Goal: Entertainment & Leisure: Consume media (video, audio)

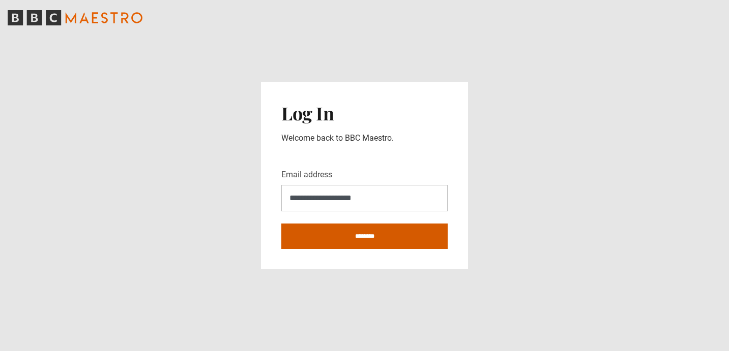
type input "**********"
click at [408, 236] on input "********" at bounding box center [364, 236] width 166 height 25
type input "**********"
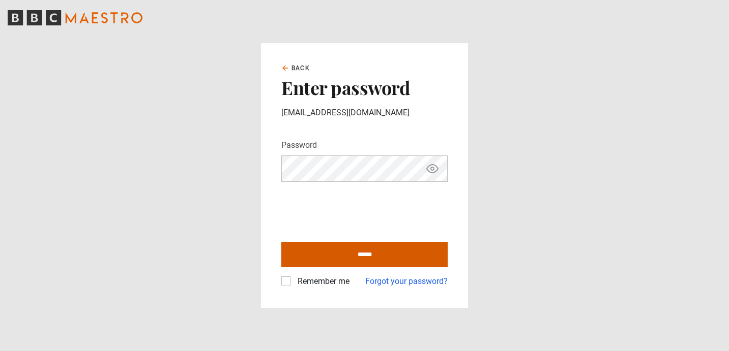
click at [341, 250] on input "******" at bounding box center [364, 254] width 166 height 25
type input "**********"
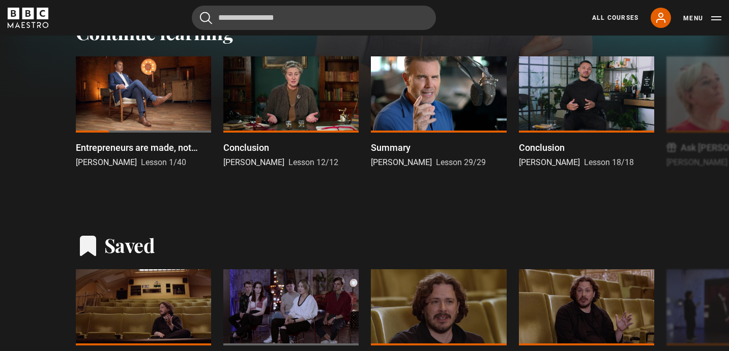
scroll to position [340, 0]
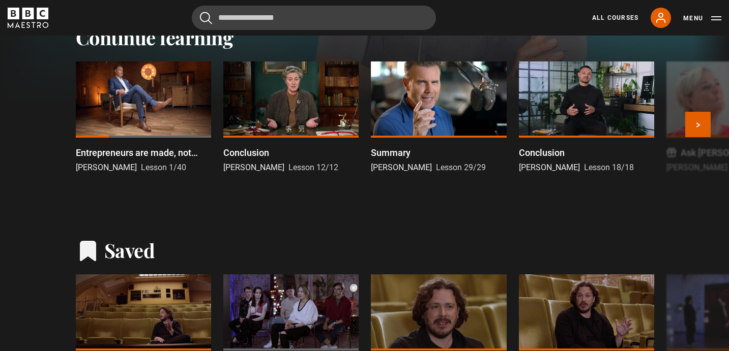
click at [158, 105] on div at bounding box center [143, 100] width 135 height 76
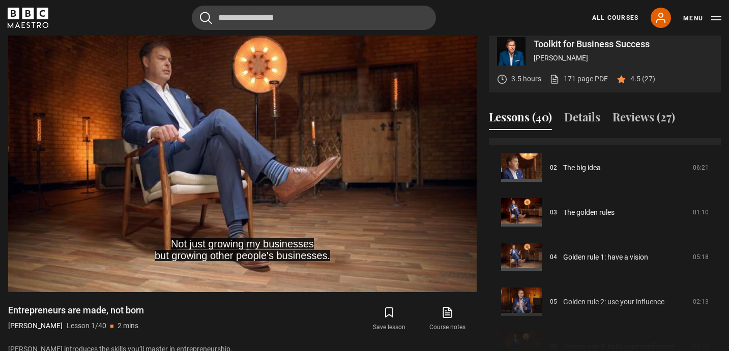
scroll to position [88, 0]
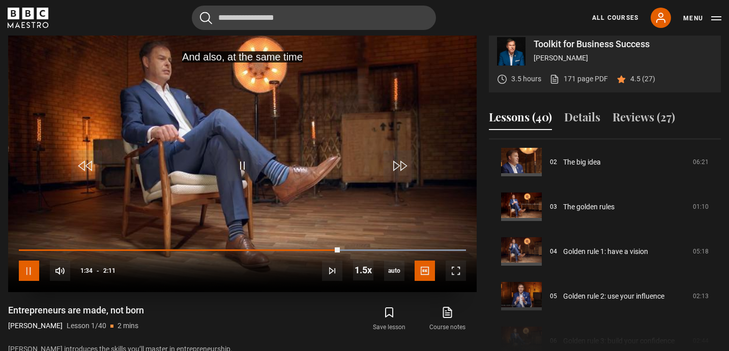
click at [34, 272] on span "Video Player" at bounding box center [29, 271] width 20 height 20
click at [26, 276] on span "Video Player" at bounding box center [29, 271] width 20 height 20
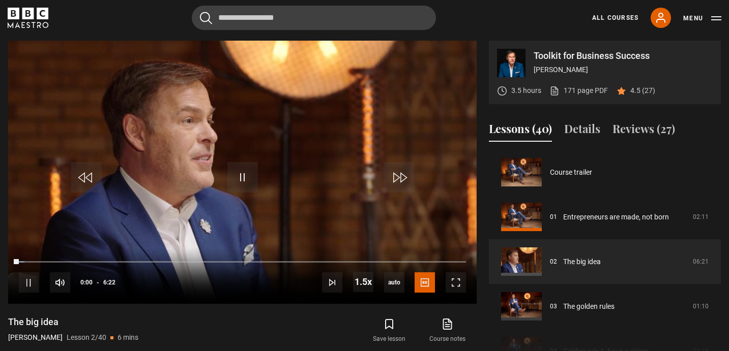
scroll to position [45, 0]
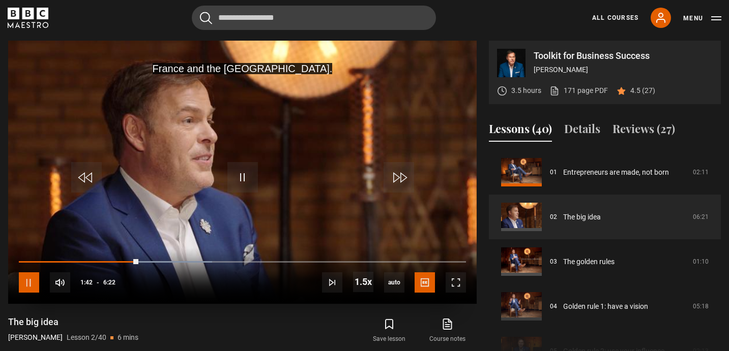
click at [33, 283] on span "Video Player" at bounding box center [29, 283] width 20 height 20
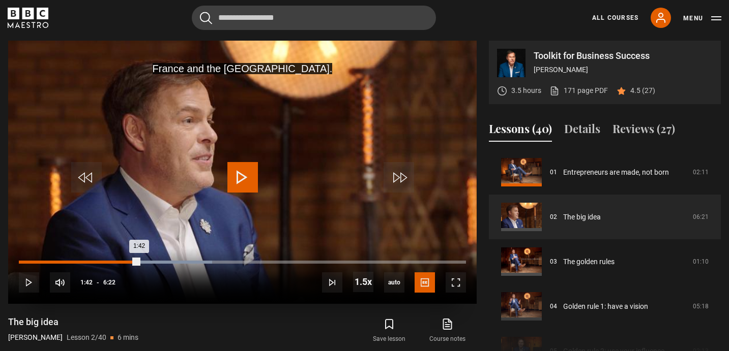
click at [129, 261] on video-js "France and the US. Video Player is loading. Play Lesson The big idea 10s Skip B…" at bounding box center [242, 172] width 468 height 263
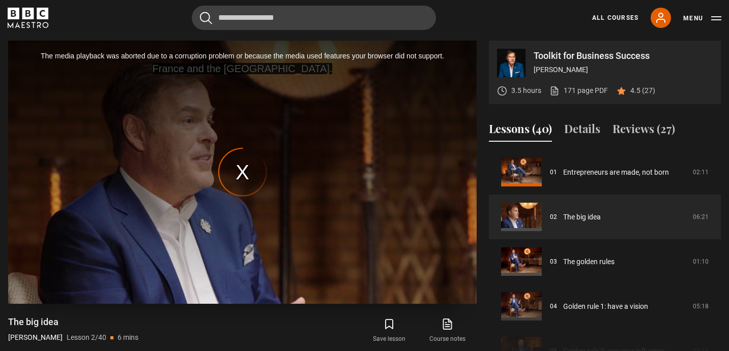
click at [36, 269] on div "The media playback was aborted due to a corruption problem or because the media…" at bounding box center [242, 172] width 468 height 263
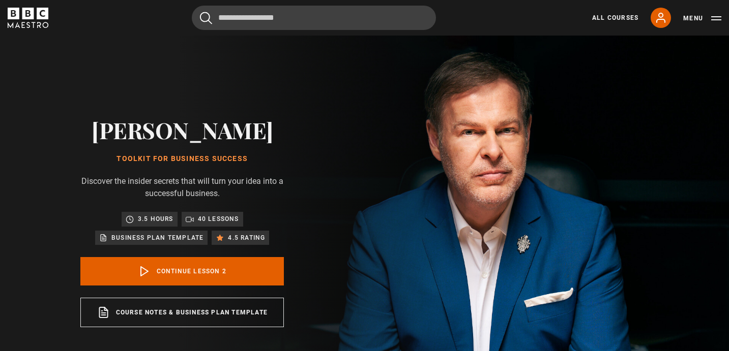
scroll to position [45, 0]
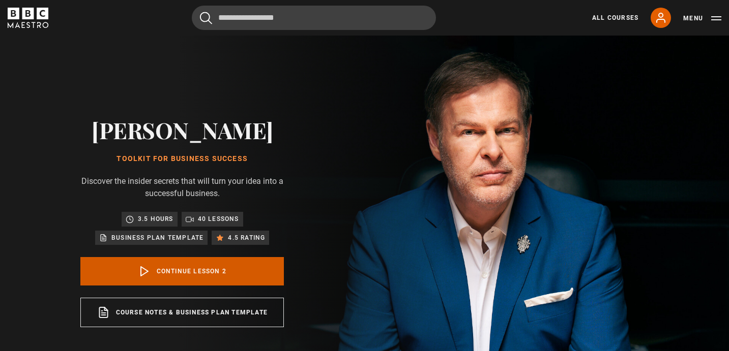
click at [168, 273] on link "Continue lesson 2" at bounding box center [181, 271] width 203 height 28
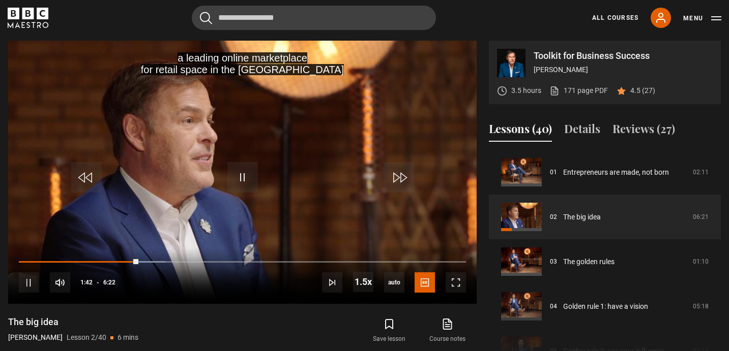
scroll to position [409, 0]
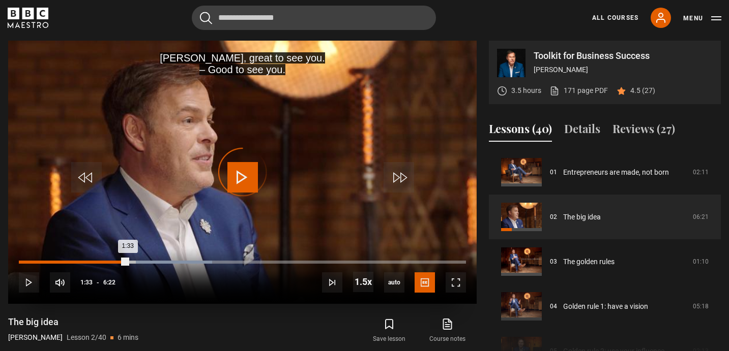
click at [128, 262] on div "Loaded : 43.19% 1:33 1:33" at bounding box center [242, 262] width 447 height 3
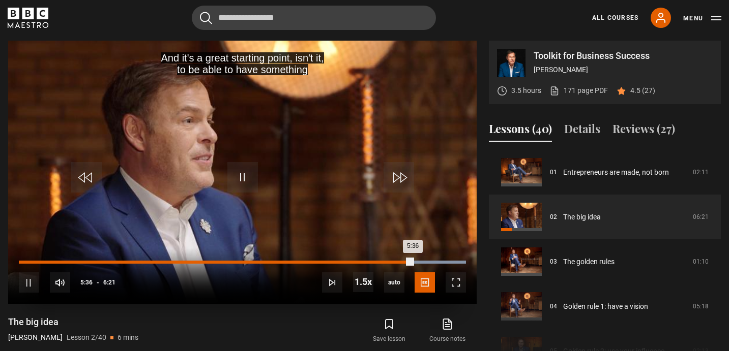
click at [390, 261] on div "Loaded : 100.00% 5:17 5:36" at bounding box center [242, 262] width 447 height 3
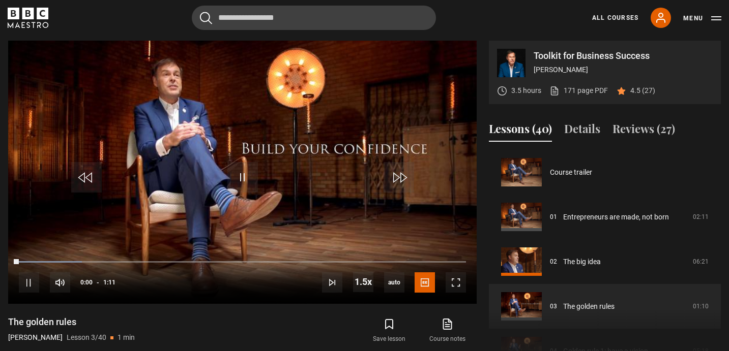
scroll to position [90, 0]
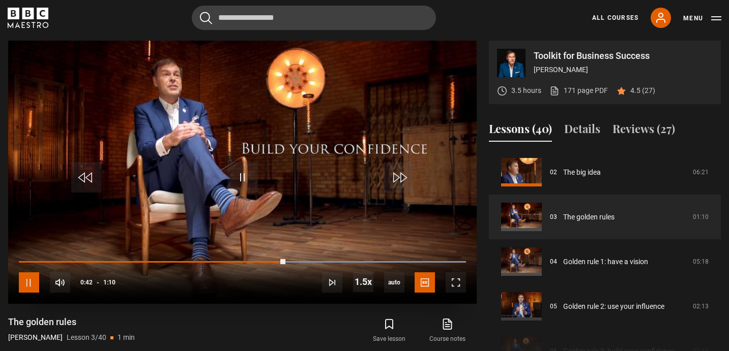
click at [33, 278] on span "Video Player" at bounding box center [29, 283] width 20 height 20
click at [174, 260] on div "10s Skip Back 10 seconds Play 10s Skip Forward 10 seconds Loaded : 100.00% 0:50…" at bounding box center [242, 276] width 468 height 56
click at [148, 261] on div "10s Skip Back 10 seconds Play 10s Skip Forward 10 seconds Loaded : 100.00% 0:50…" at bounding box center [242, 276] width 468 height 56
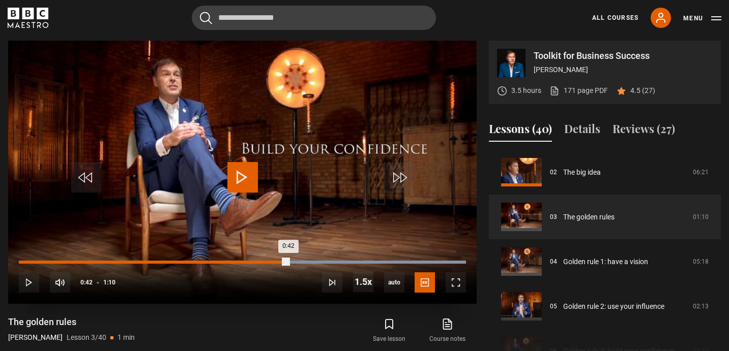
click at [147, 263] on video-js "Video Player is loading. Play Lesson The golden rules 10s Skip Back 10 seconds …" at bounding box center [242, 172] width 468 height 263
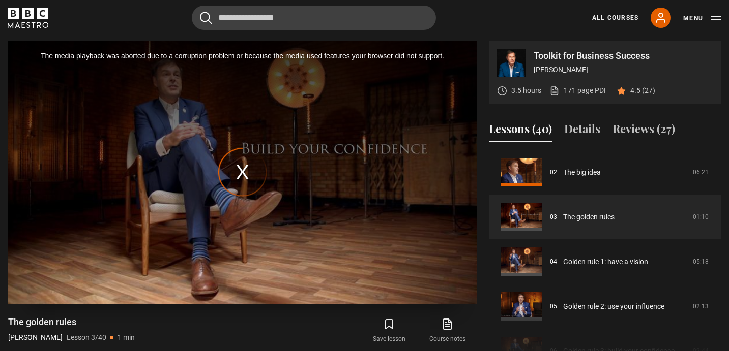
click at [242, 176] on div "The media playback was aborted due to a corruption problem or because the media…" at bounding box center [242, 172] width 468 height 263
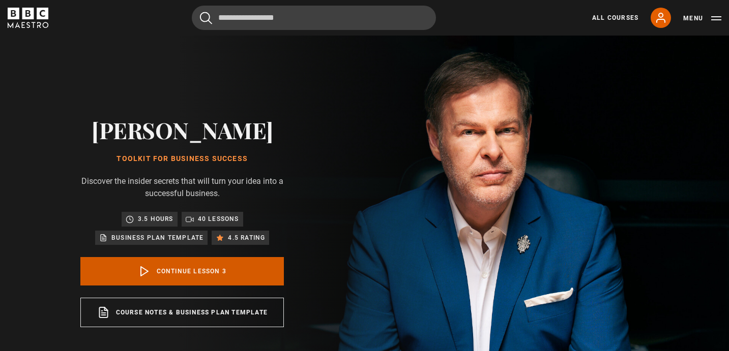
scroll to position [90, 0]
click at [175, 275] on link "Continue lesson 3" at bounding box center [181, 271] width 203 height 28
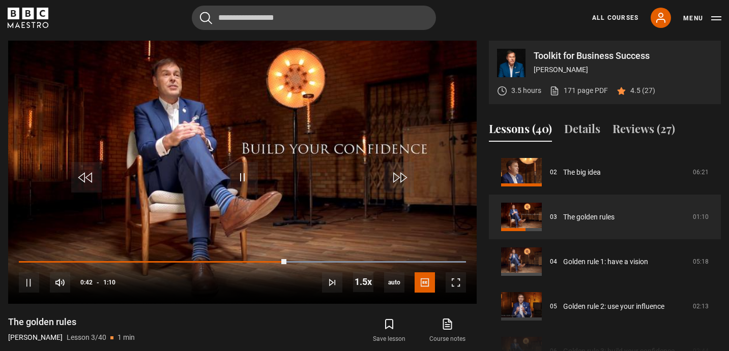
scroll to position [409, 0]
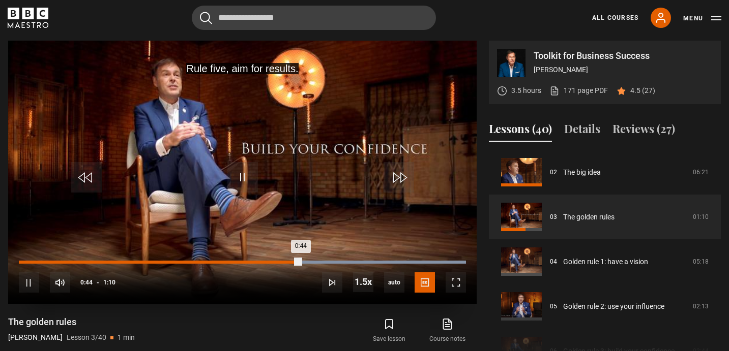
click at [129, 261] on div "0:44" at bounding box center [160, 262] width 282 height 3
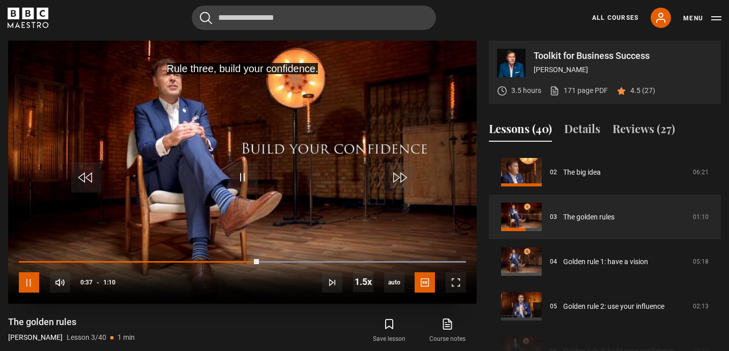
click at [36, 281] on span "Video Player" at bounding box center [29, 283] width 20 height 20
click at [28, 283] on span "Video Player" at bounding box center [29, 283] width 20 height 20
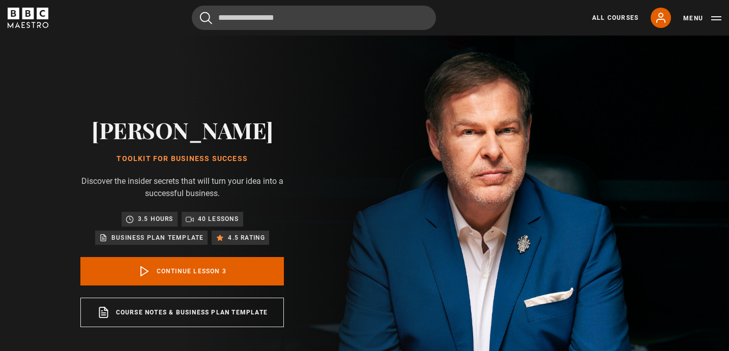
scroll to position [90, 0]
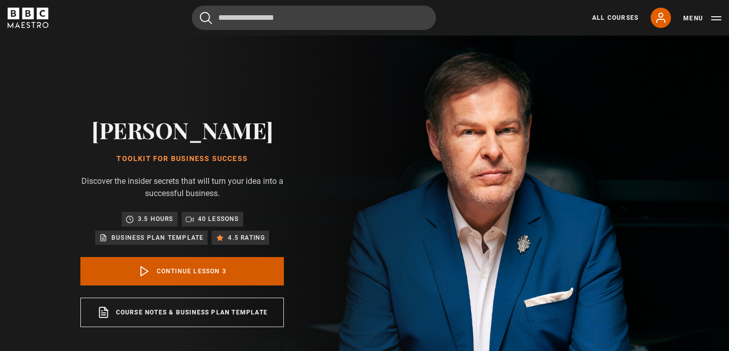
click at [166, 267] on link "Continue lesson 3" at bounding box center [181, 271] width 203 height 28
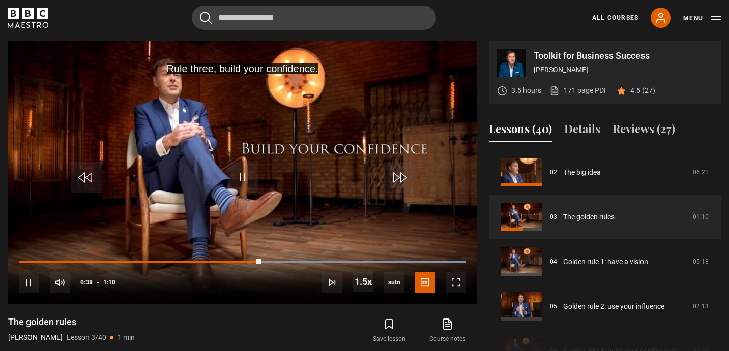
scroll to position [409, 0]
click at [36, 281] on span "Video Player" at bounding box center [29, 283] width 20 height 20
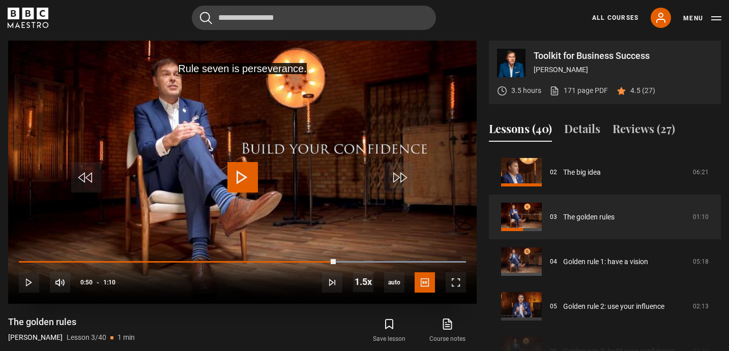
click at [237, 185] on span "Video Player" at bounding box center [242, 177] width 31 height 31
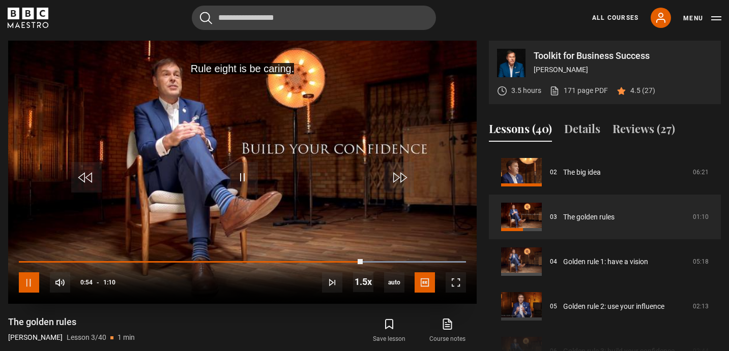
click at [30, 280] on span "Video Player" at bounding box center [29, 283] width 20 height 20
click at [31, 280] on span "Video Player" at bounding box center [29, 283] width 20 height 20
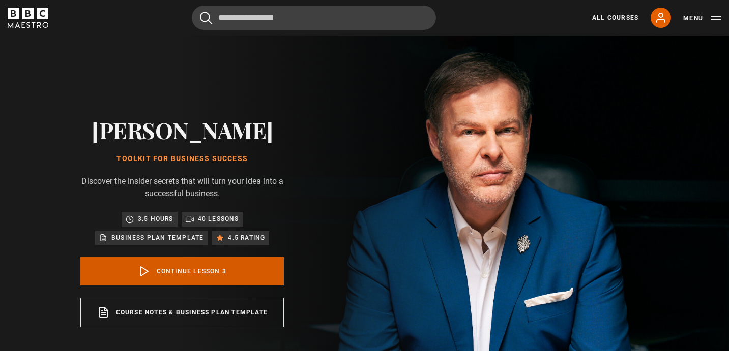
scroll to position [90, 0]
click at [143, 272] on icon at bounding box center [144, 272] width 12 height 12
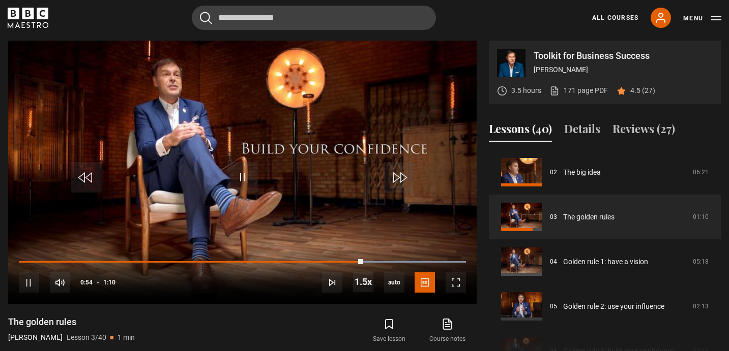
scroll to position [409, 0]
click at [30, 282] on span "Video Player" at bounding box center [29, 283] width 20 height 20
click at [154, 264] on div "10s Skip Back 10 seconds Play 10s Skip Forward 10 seconds Loaded : 100.00% 0:20…" at bounding box center [242, 276] width 468 height 56
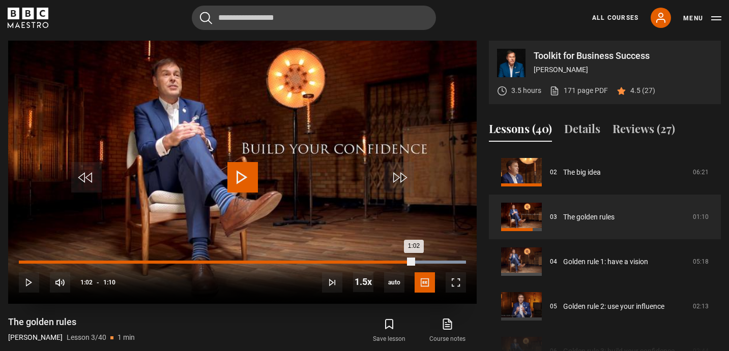
click at [159, 262] on video-js "Video Player is loading. Play Lesson The golden rules 10s Skip Back 10 seconds …" at bounding box center [242, 172] width 468 height 263
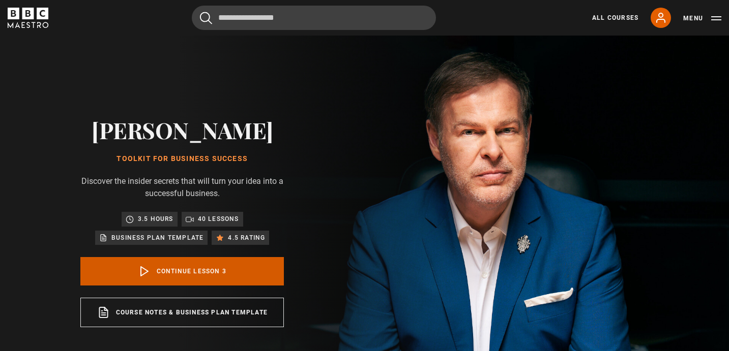
scroll to position [90, 0]
click at [189, 264] on link "Continue lesson 3" at bounding box center [181, 271] width 203 height 28
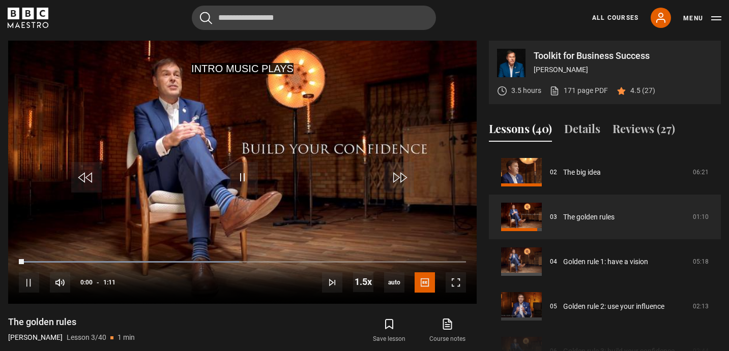
scroll to position [409, 0]
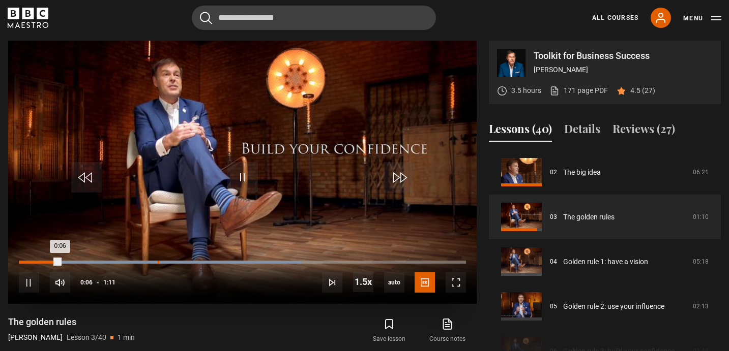
click at [158, 263] on div "Loaded : 63.38% 0:22 0:06" at bounding box center [242, 262] width 447 height 3
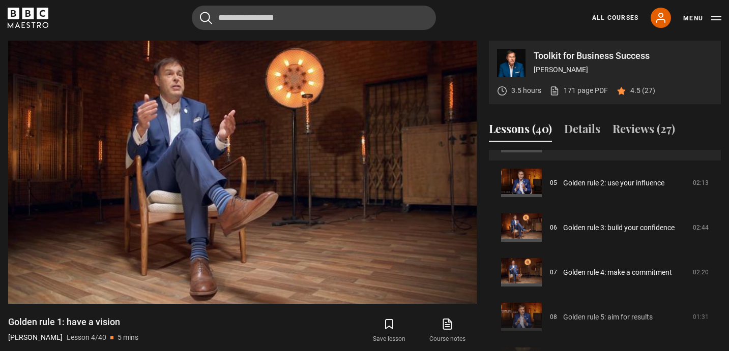
scroll to position [215, 0]
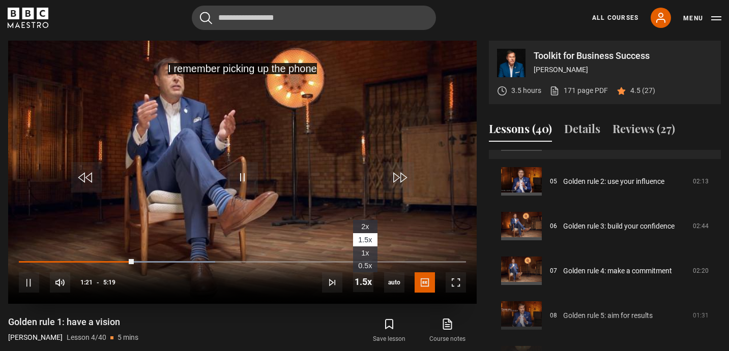
click at [366, 227] on span "2x" at bounding box center [365, 227] width 8 height 8
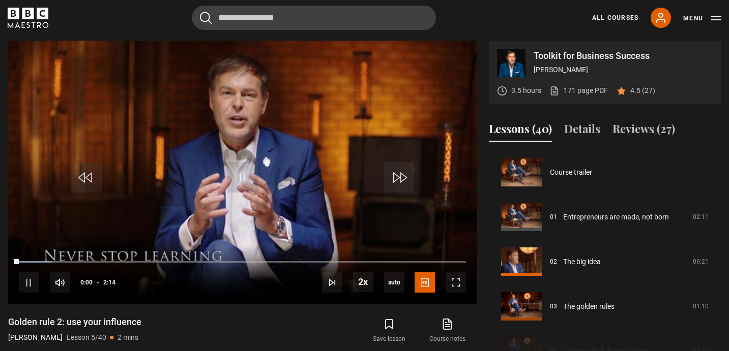
scroll to position [179, 0]
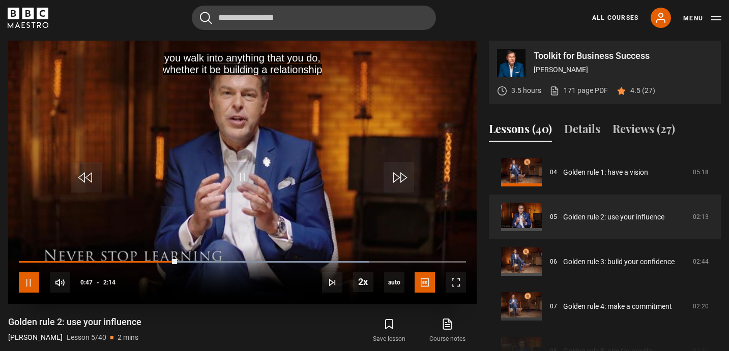
click at [31, 283] on span "Video Player" at bounding box center [29, 283] width 20 height 20
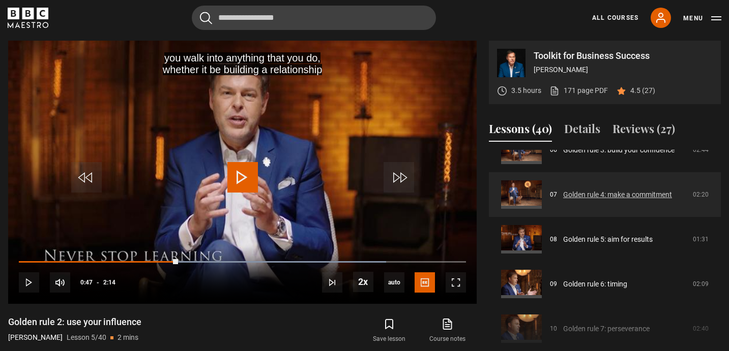
scroll to position [292, 0]
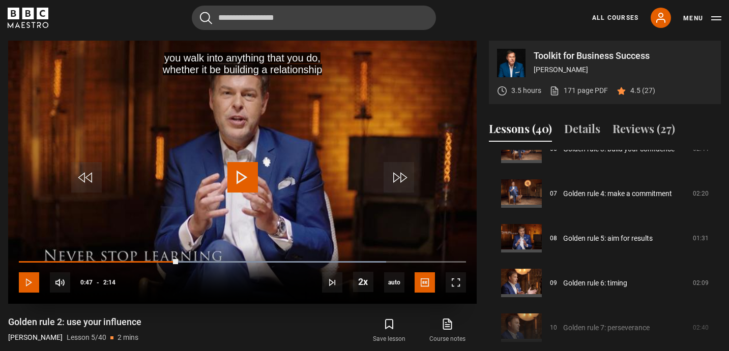
click at [31, 275] on span "Video Player" at bounding box center [29, 283] width 20 height 20
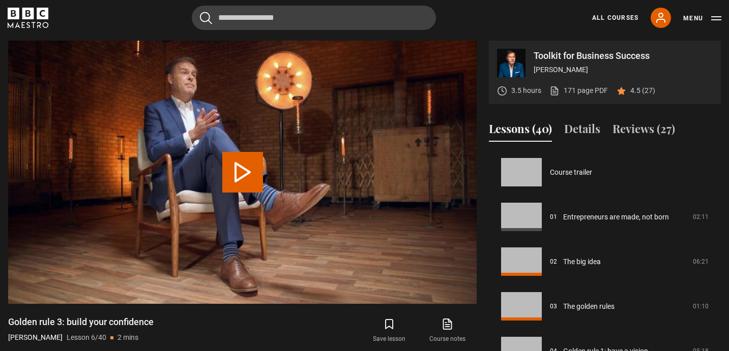
scroll to position [224, 0]
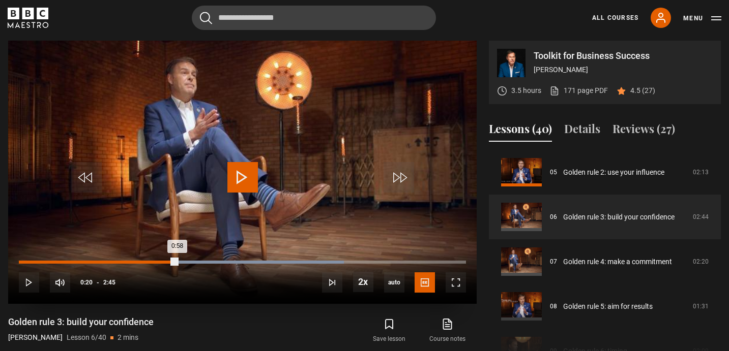
click at [73, 262] on div "0:58" at bounding box center [98, 262] width 158 height 3
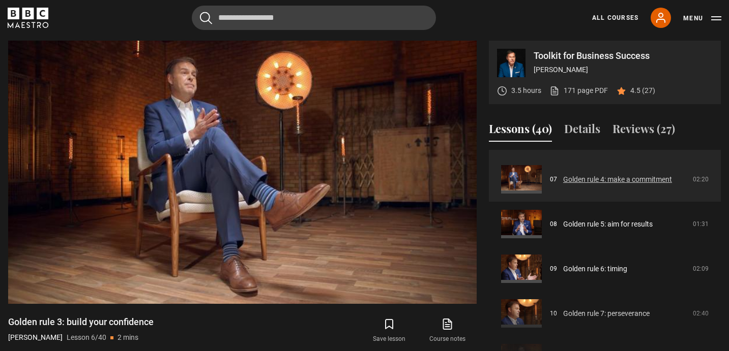
scroll to position [311, 0]
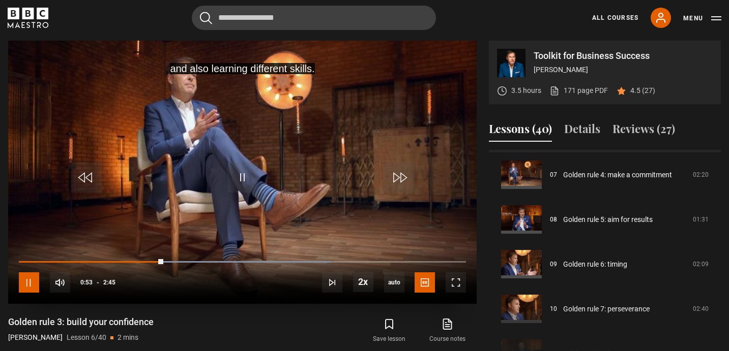
click at [32, 283] on span "Video Player" at bounding box center [29, 283] width 20 height 20
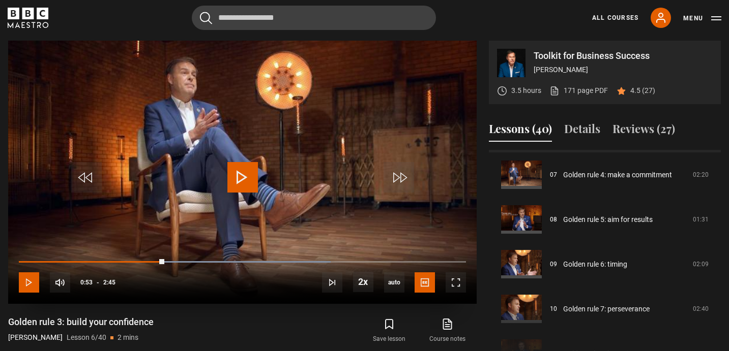
click at [32, 283] on span "Video Player" at bounding box center [29, 283] width 20 height 20
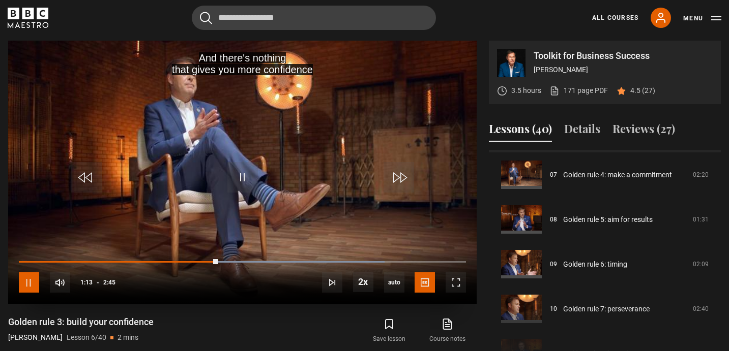
click at [32, 283] on span "Video Player" at bounding box center [29, 283] width 20 height 20
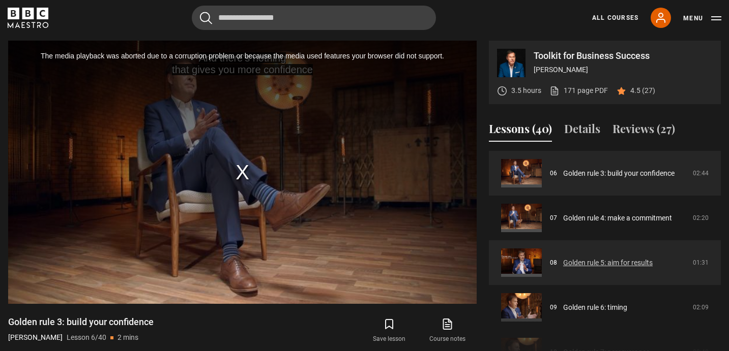
scroll to position [267, 0]
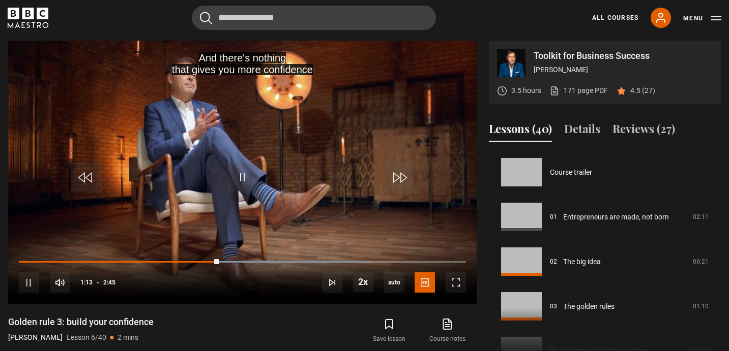
scroll to position [224, 0]
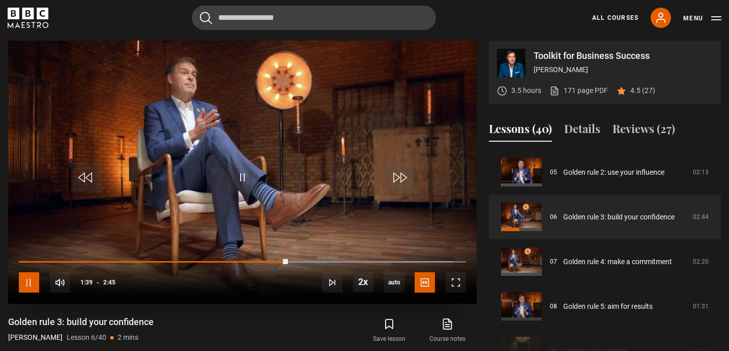
click at [30, 278] on span "Video Player" at bounding box center [29, 283] width 20 height 20
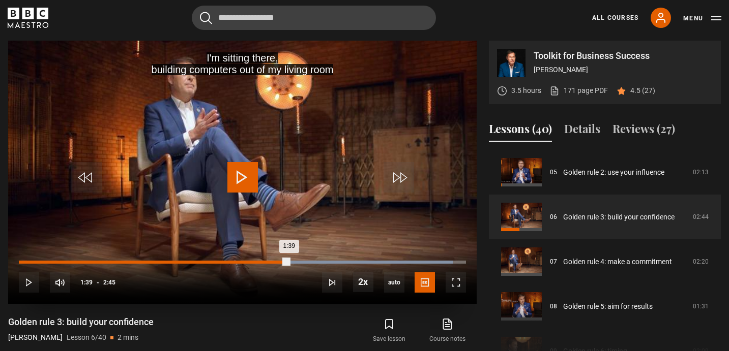
click at [213, 262] on div "1:39" at bounding box center [154, 262] width 270 height 3
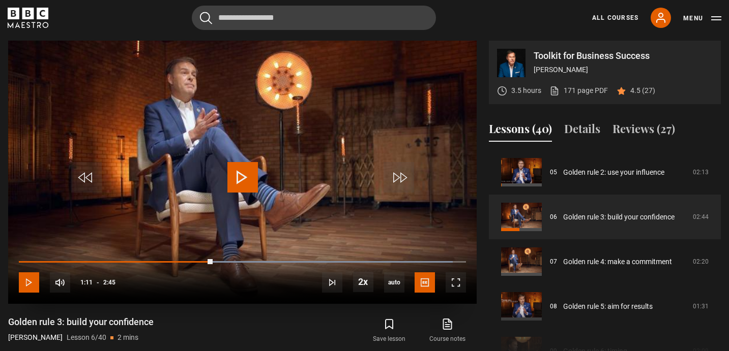
click at [28, 283] on span "Video Player" at bounding box center [29, 283] width 20 height 20
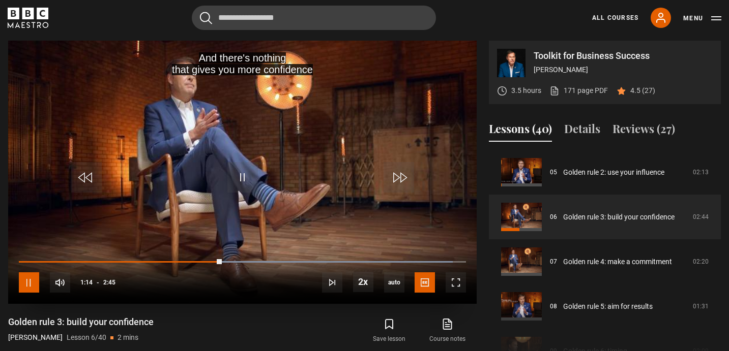
click at [28, 283] on span "Video Player" at bounding box center [29, 283] width 20 height 20
click at [29, 282] on span "Video Player" at bounding box center [29, 283] width 20 height 20
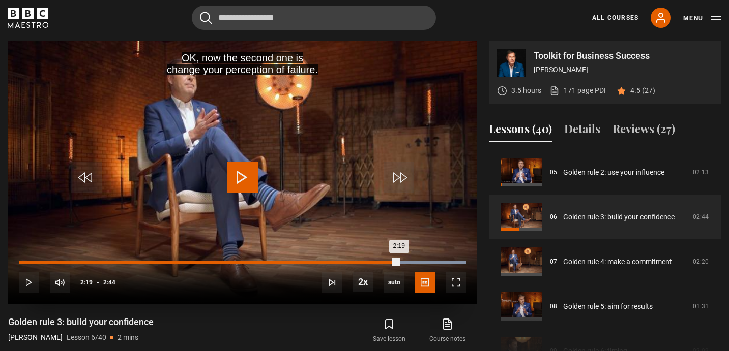
click at [369, 262] on video-js "OK, now the second one is change your perception of failure. Video Player is lo…" at bounding box center [242, 172] width 468 height 263
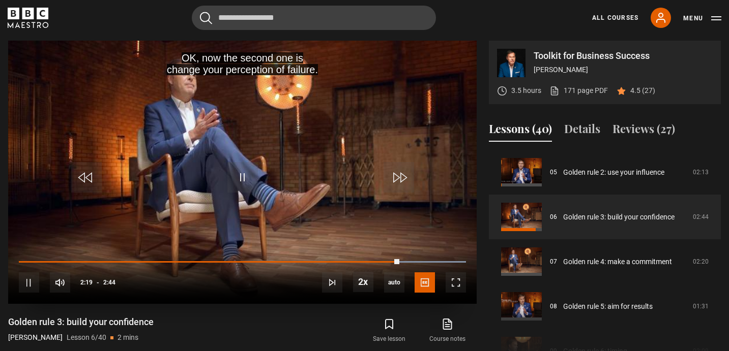
scroll to position [409, 0]
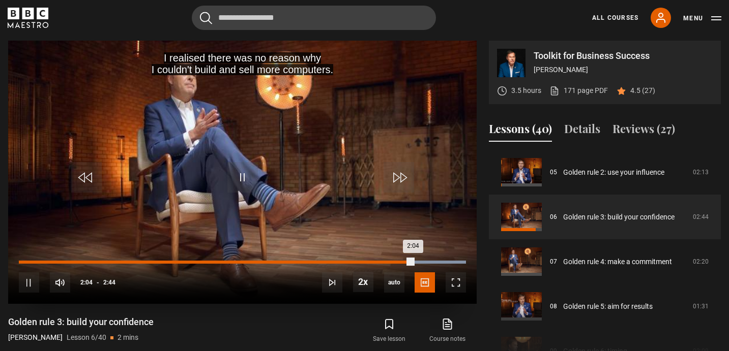
click at [358, 261] on div "2:04" at bounding box center [216, 262] width 394 height 3
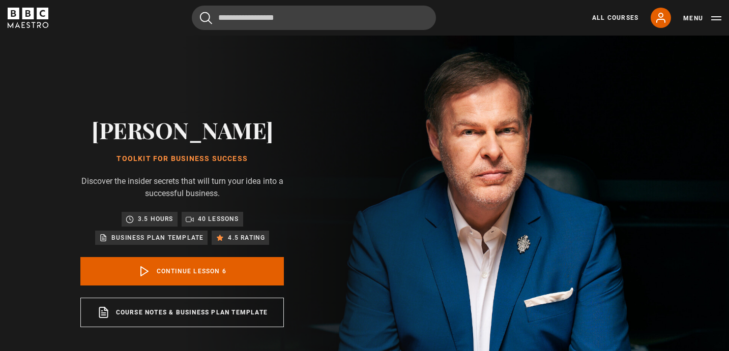
scroll to position [224, 0]
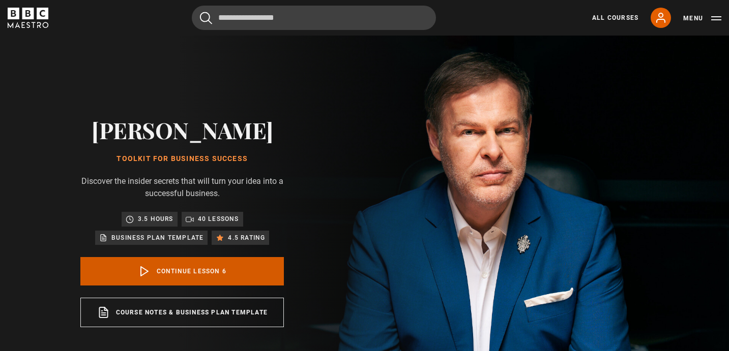
click at [195, 268] on link "Continue lesson 6" at bounding box center [181, 271] width 203 height 28
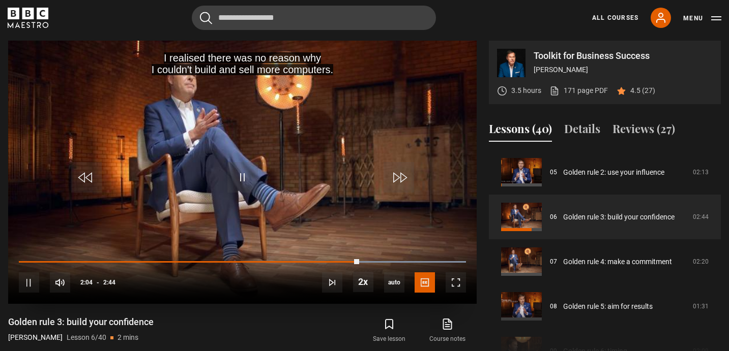
scroll to position [409, 0]
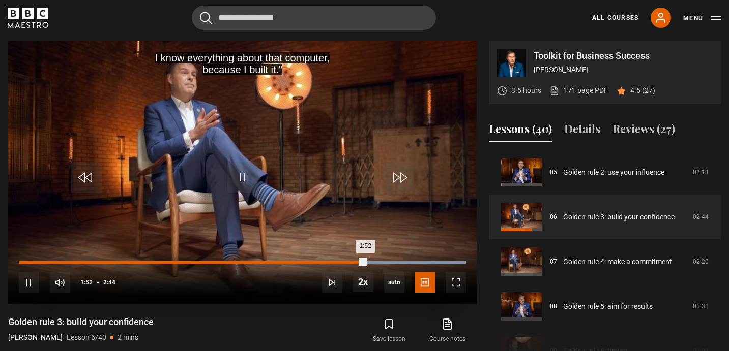
click at [326, 262] on div "1:52" at bounding box center [327, 262] width 2 height 3
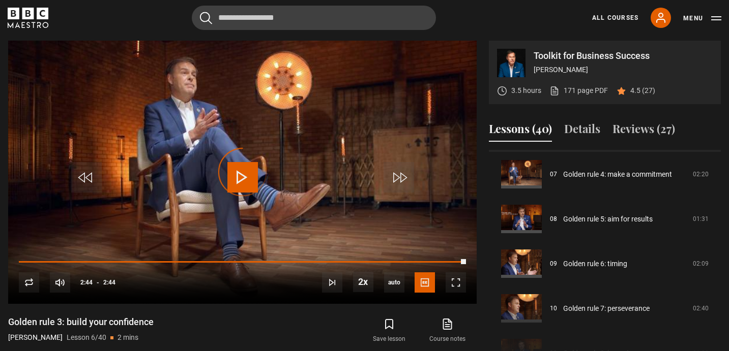
scroll to position [311, 0]
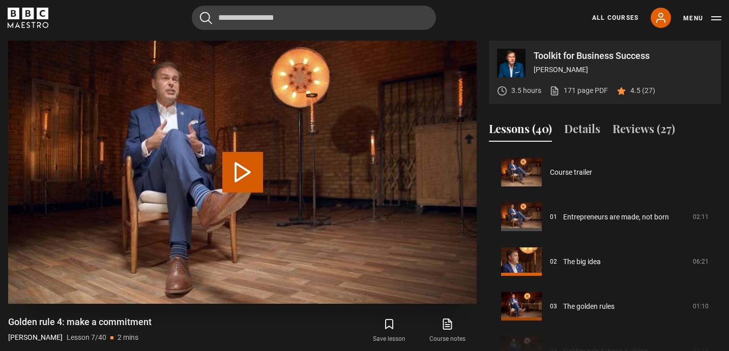
scroll to position [269, 0]
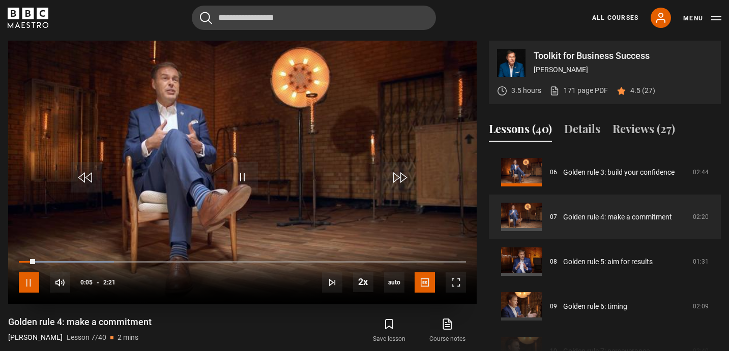
click at [29, 281] on span "Video Player" at bounding box center [29, 283] width 20 height 20
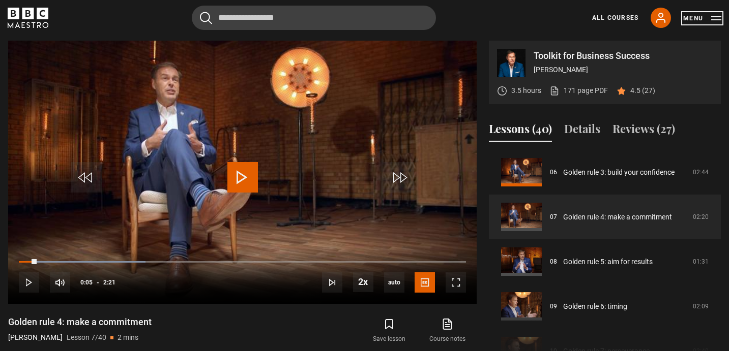
click at [716, 19] on button "Menu" at bounding box center [702, 18] width 38 height 10
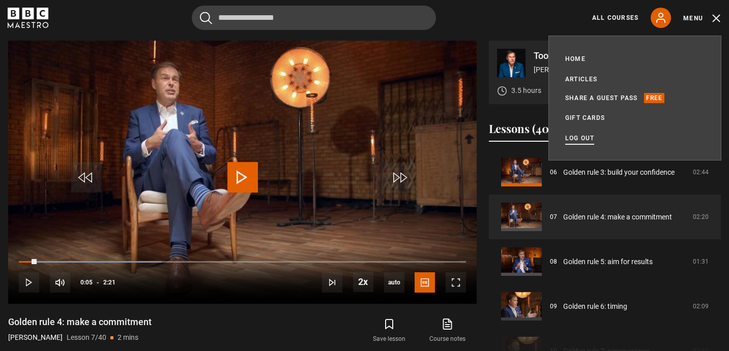
click at [574, 137] on link "Log out" at bounding box center [579, 138] width 29 height 10
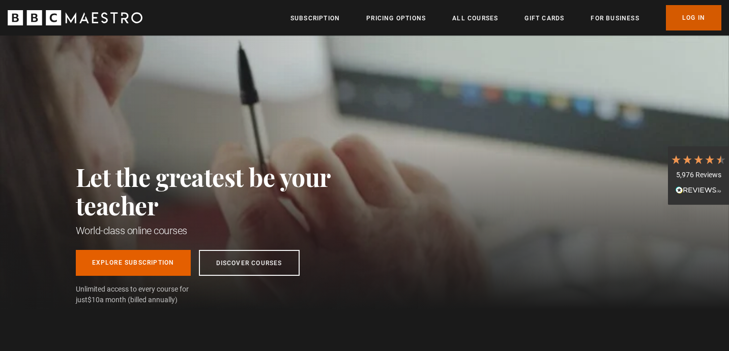
click at [699, 19] on link "Log In" at bounding box center [693, 17] width 55 height 25
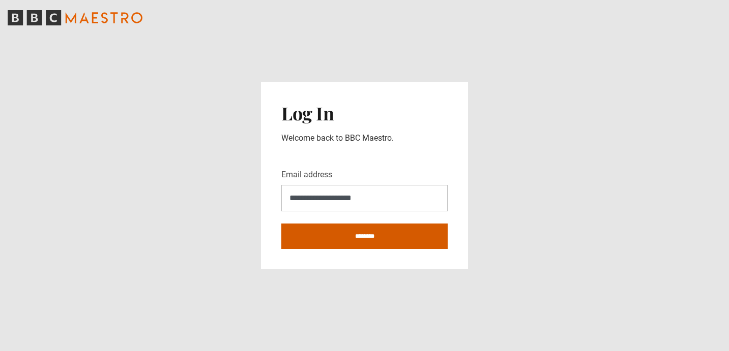
type input "**********"
click at [364, 237] on input "********" at bounding box center [364, 236] width 166 height 25
type input "**********"
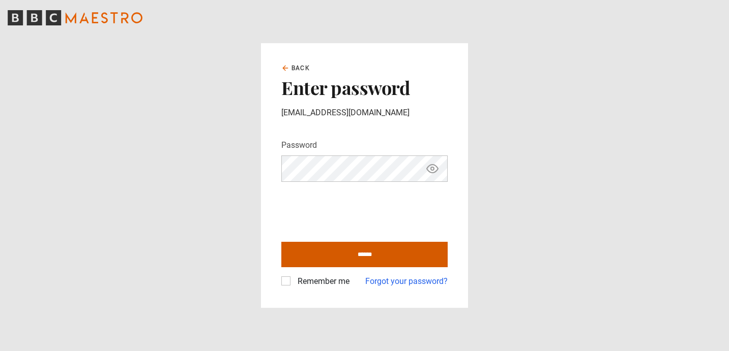
click at [359, 253] on input "******" at bounding box center [364, 254] width 166 height 25
type input "**********"
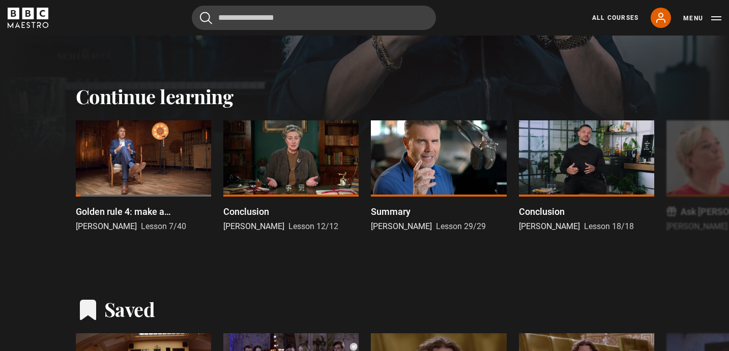
scroll to position [282, 0]
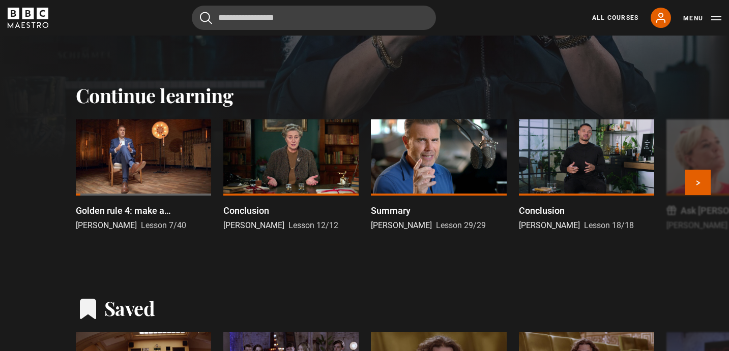
click at [143, 172] on div at bounding box center [143, 158] width 135 height 76
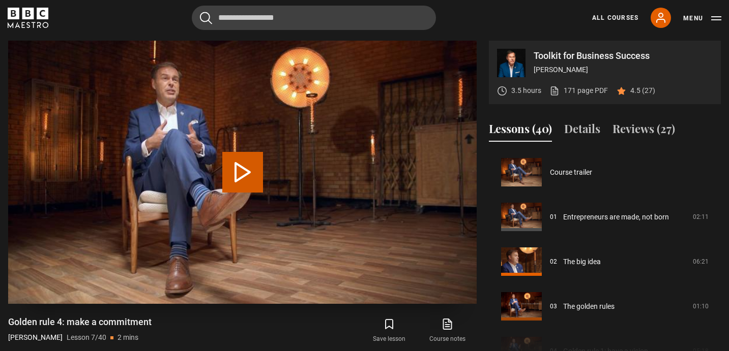
scroll to position [269, 0]
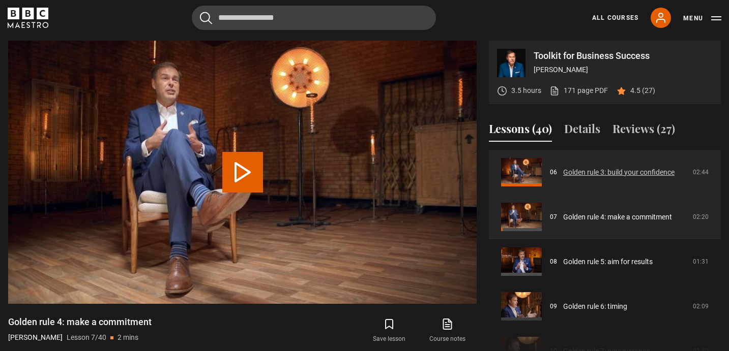
click at [606, 173] on link "Golden rule 3: build your confidence" at bounding box center [618, 172] width 111 height 11
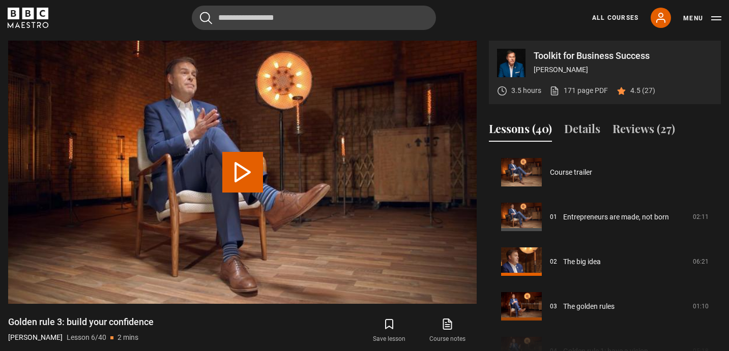
scroll to position [224, 0]
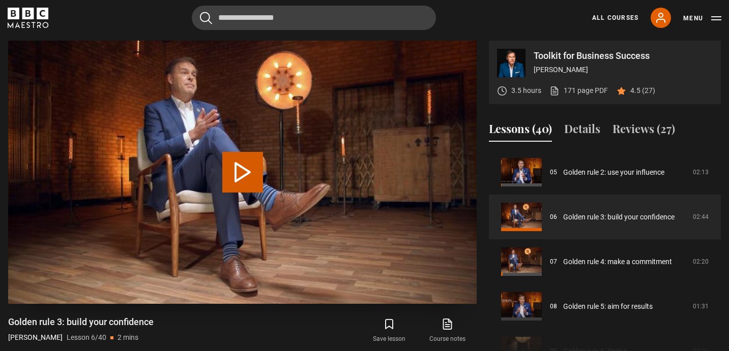
click at [253, 178] on button "Play Lesson Golden rule 3: build your confidence" at bounding box center [242, 172] width 41 height 41
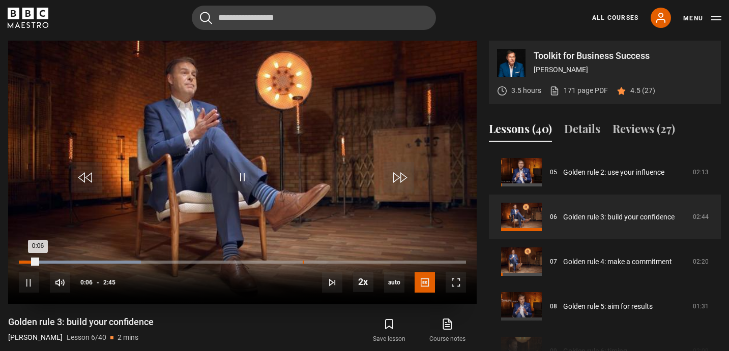
click at [303, 263] on div "1:44" at bounding box center [304, 262] width 2 height 3
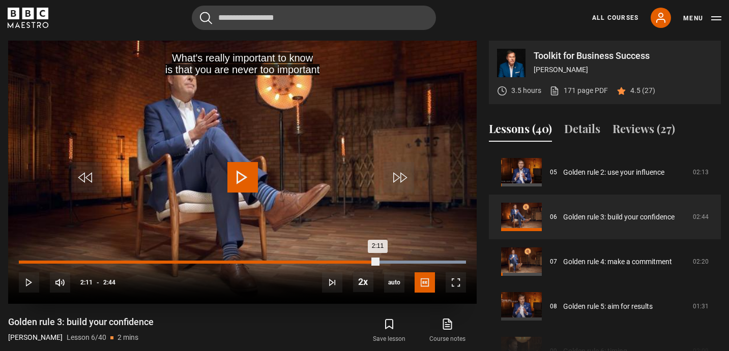
click at [378, 263] on div "Loaded : 100.00% 2:11 2:11" at bounding box center [242, 262] width 447 height 3
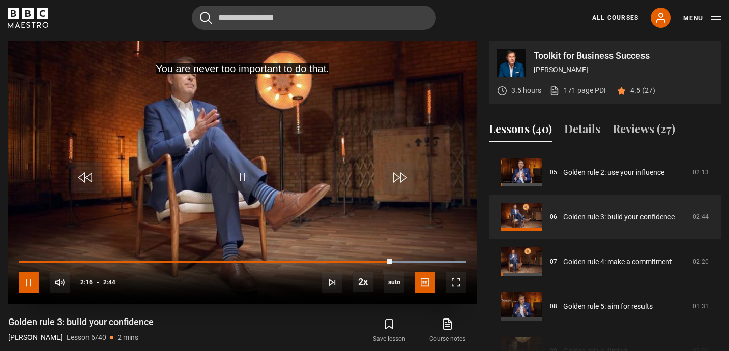
click at [31, 283] on span "Video Player" at bounding box center [29, 283] width 20 height 20
click at [31, 282] on span "Video Player" at bounding box center [29, 283] width 20 height 20
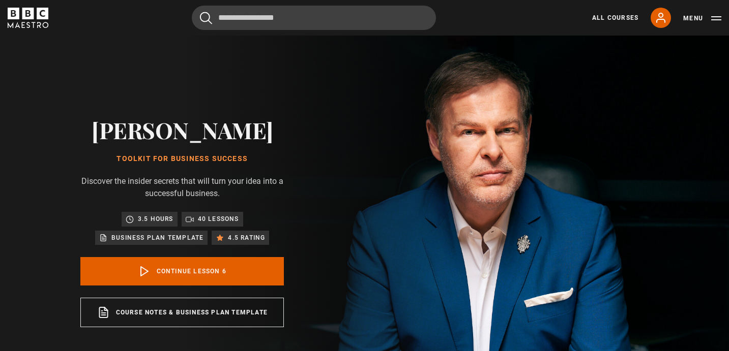
scroll to position [133, 0]
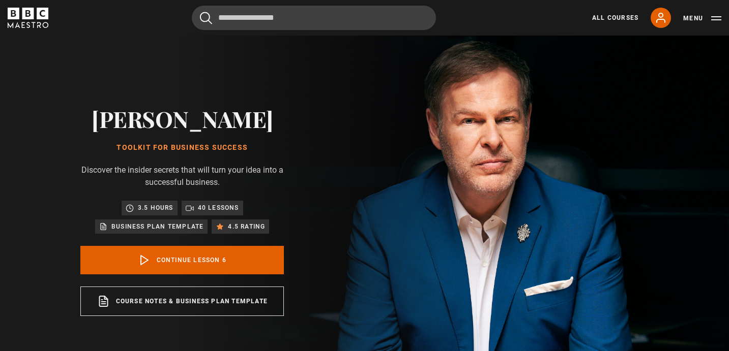
click at [191, 266] on link "Continue lesson 6" at bounding box center [181, 260] width 203 height 28
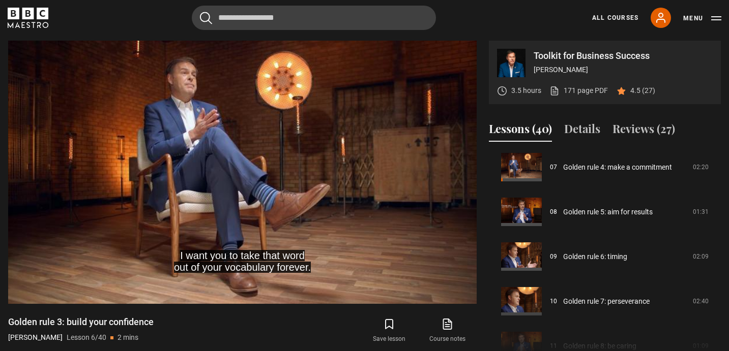
scroll to position [312, 0]
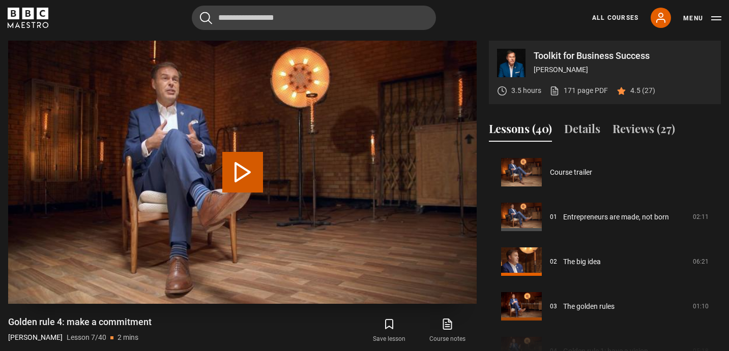
scroll to position [269, 0]
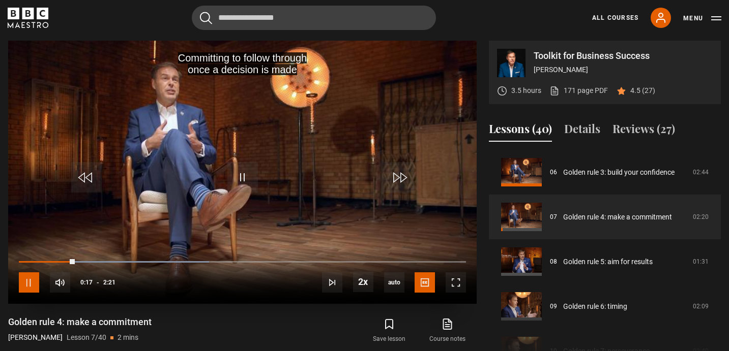
click at [30, 279] on span "Video Player" at bounding box center [29, 283] width 20 height 20
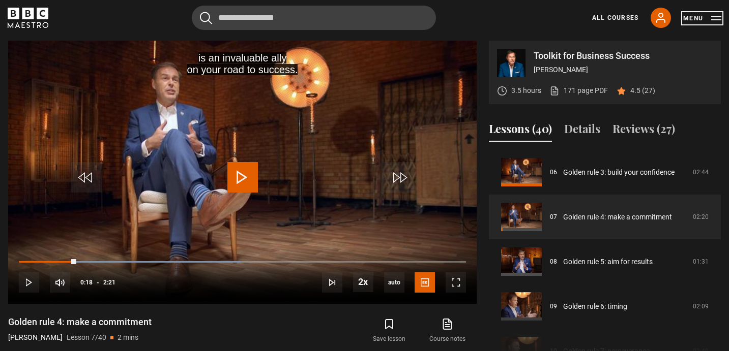
click at [720, 18] on button "Menu" at bounding box center [702, 18] width 38 height 10
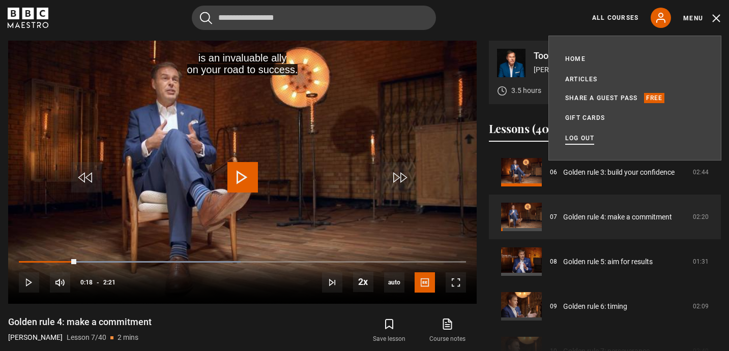
click at [589, 135] on link "Log out" at bounding box center [579, 138] width 29 height 10
